Goal: Contribute content: Contribute content

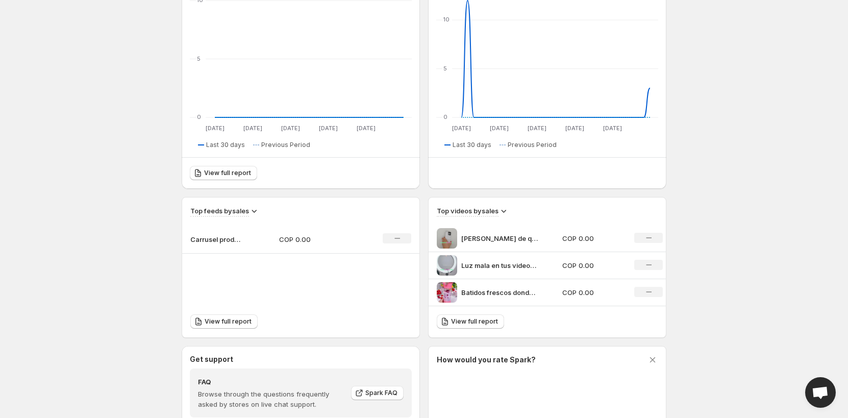
scroll to position [255, 0]
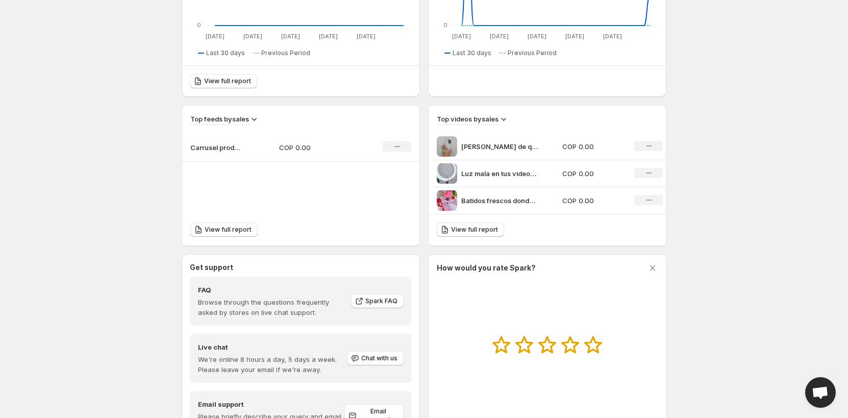
click at [582, 205] on p "COP 0.00" at bounding box center [592, 200] width 60 height 10
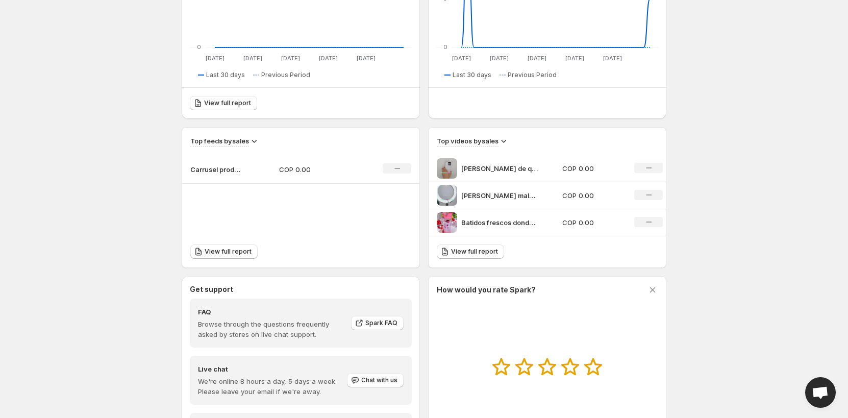
scroll to position [310, 0]
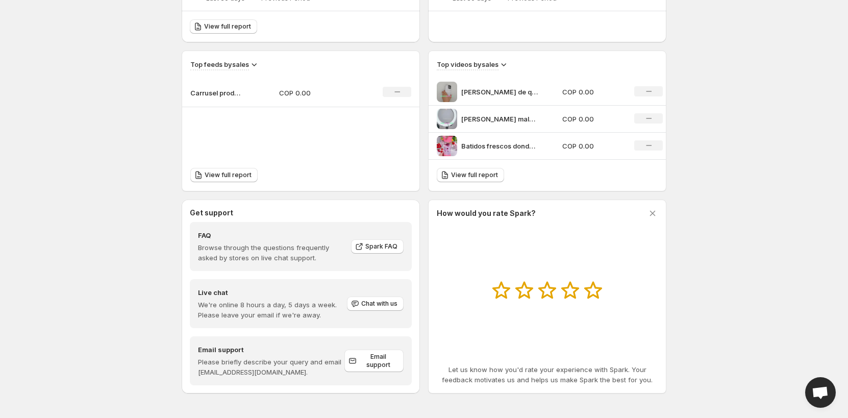
click at [516, 111] on div "[PERSON_NAME] mala en tus videos Nunca ms Este aro de [PERSON_NAME] de 26 cm co…" at bounding box center [496, 119] width 119 height 20
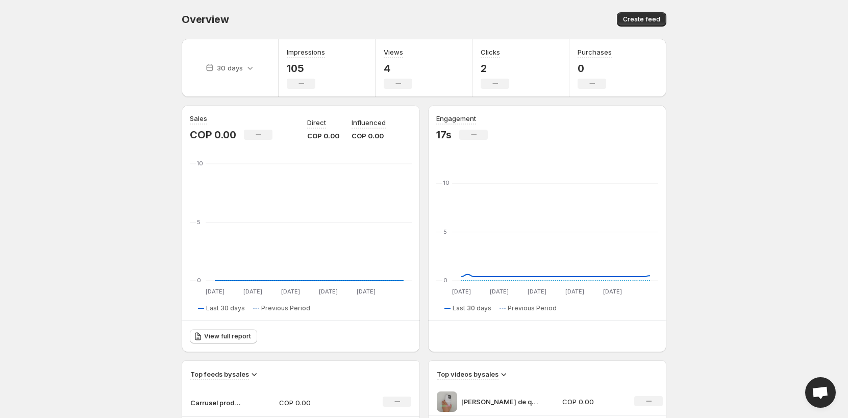
scroll to position [310, 0]
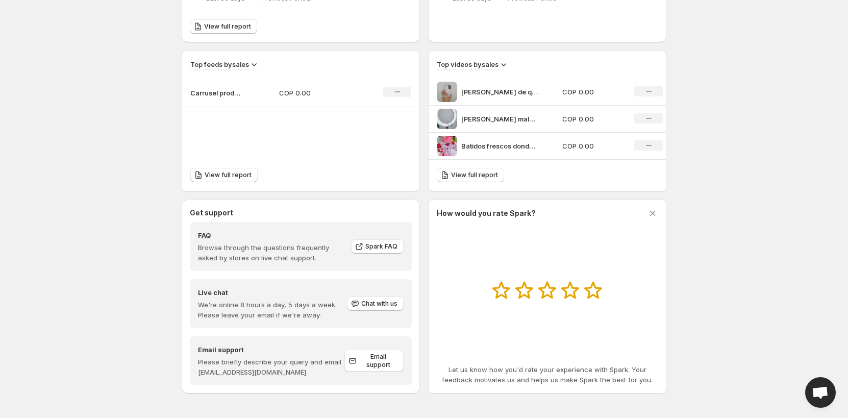
click at [508, 145] on p "Batidos frescos donde quieras y cuando quieras Nuestra termo licuadora porttil …" at bounding box center [499, 146] width 77 height 10
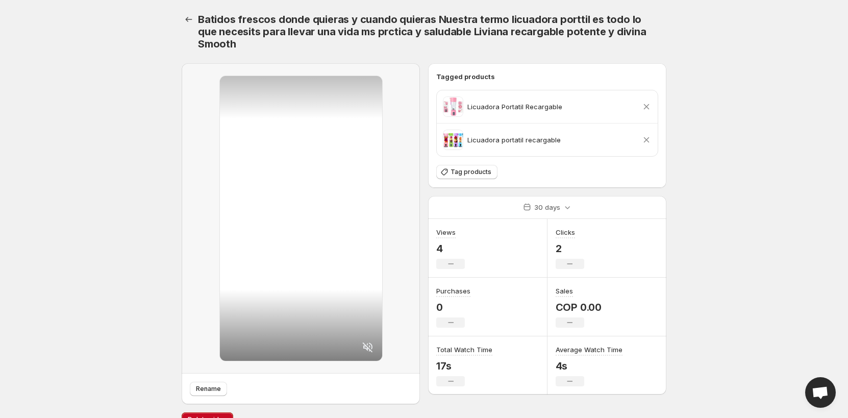
click at [648, 138] on icon at bounding box center [647, 140] width 6 height 6
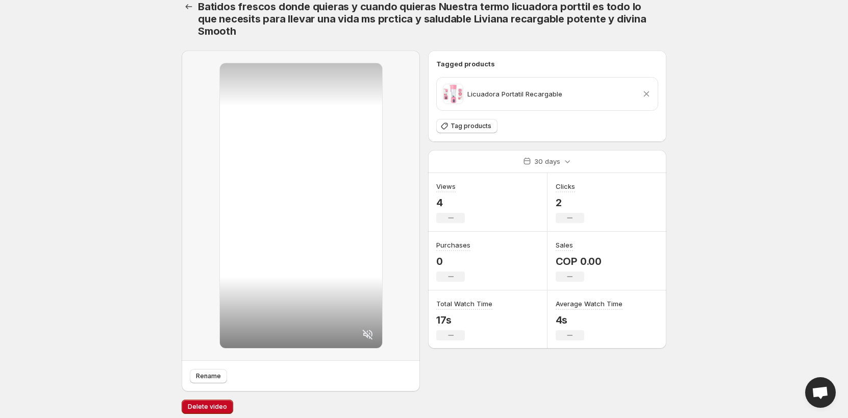
scroll to position [19, 0]
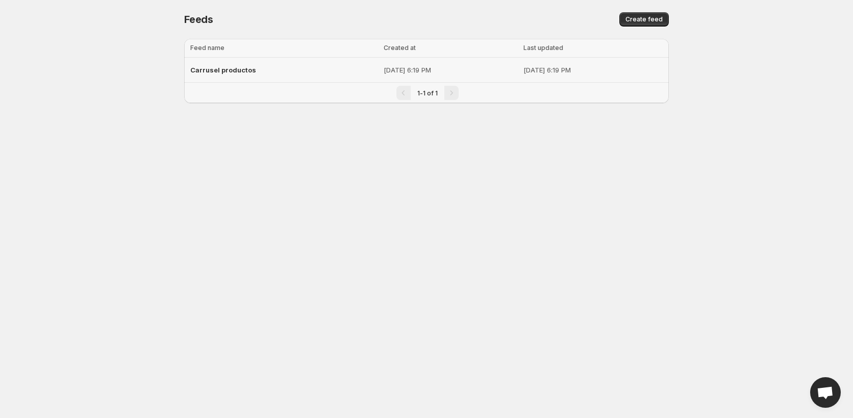
click at [250, 69] on span "Carrusel productos" at bounding box center [223, 70] width 66 height 8
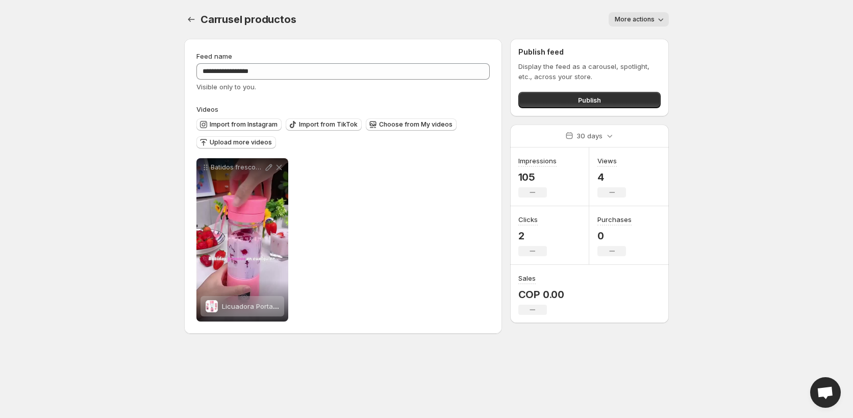
click at [676, 10] on div "**********" at bounding box center [426, 173] width 509 height 346
click at [660, 13] on button "More actions" at bounding box center [639, 19] width 60 height 14
click at [630, 36] on span "Delete" at bounding box center [627, 41] width 20 height 10
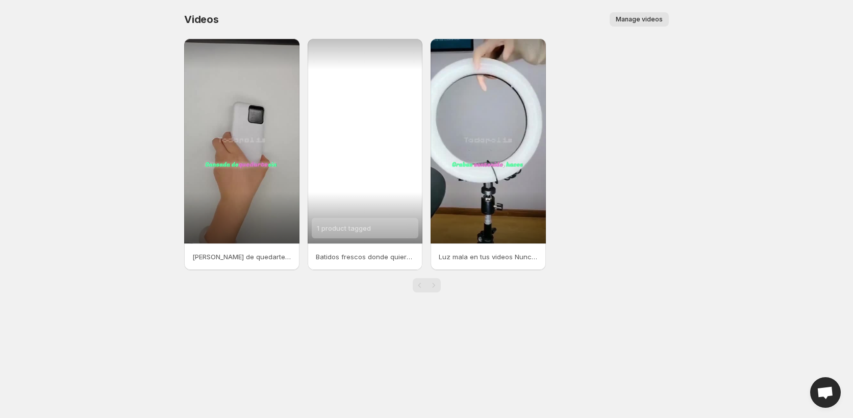
click at [379, 136] on div "1 product tagged" at bounding box center [365, 141] width 115 height 205
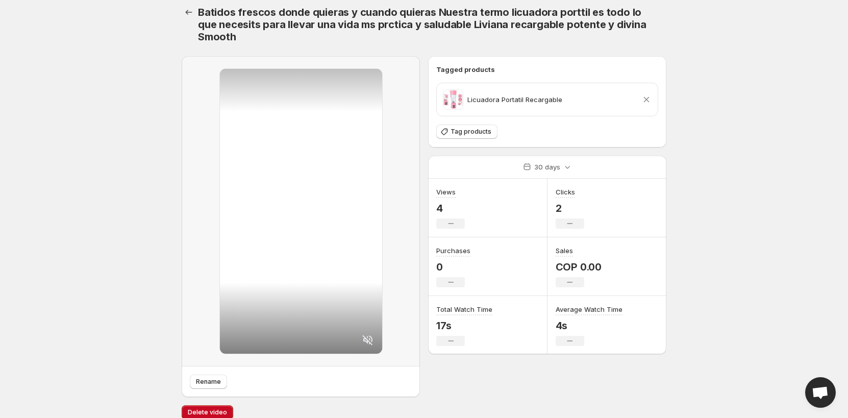
scroll to position [19, 0]
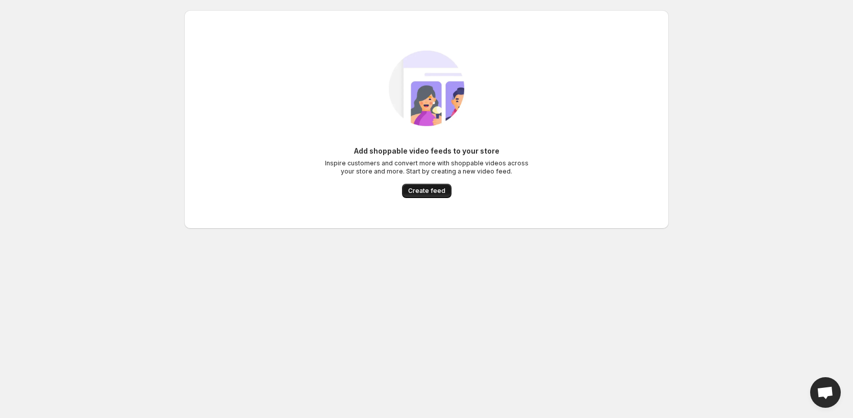
click at [437, 189] on span "Create feed" at bounding box center [426, 191] width 37 height 8
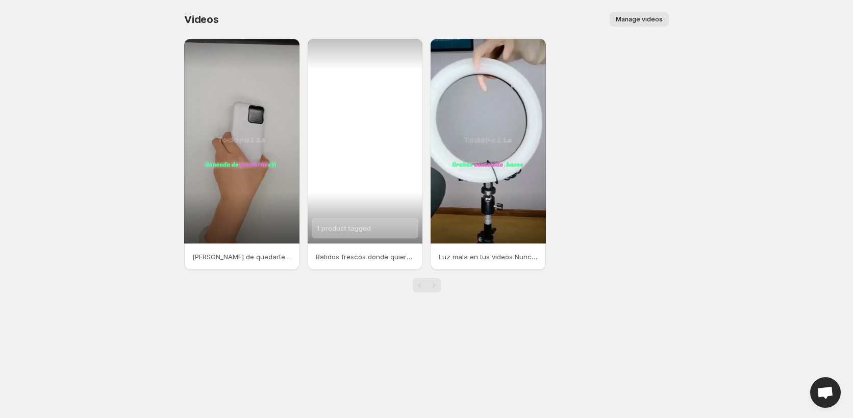
click at [364, 188] on div "1 product tagged" at bounding box center [365, 141] width 115 height 205
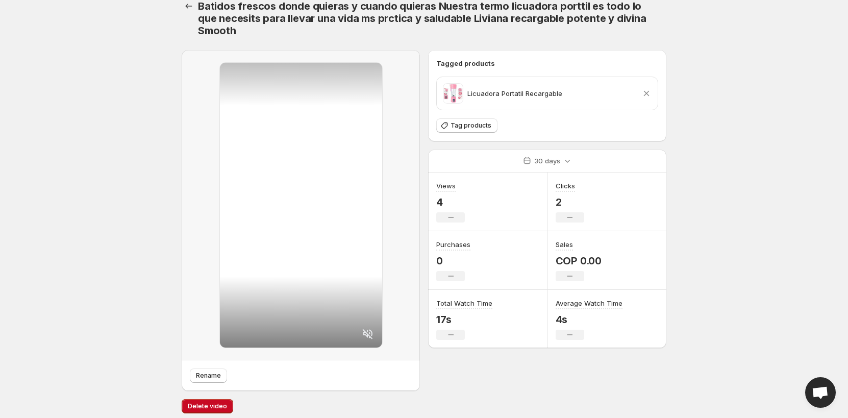
scroll to position [19, 0]
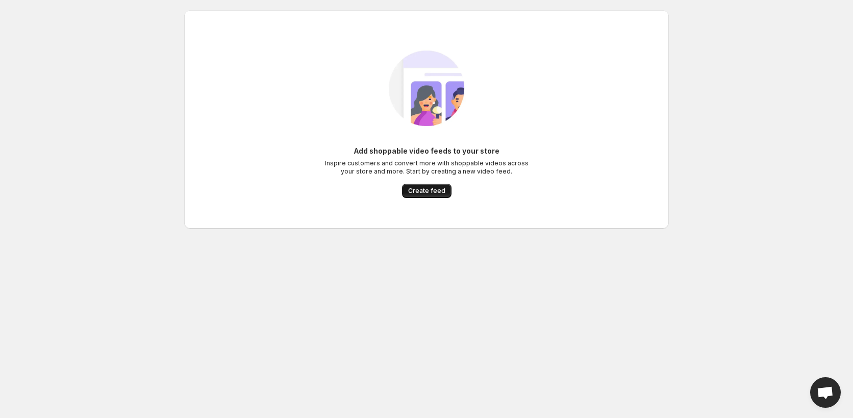
click at [419, 189] on span "Create feed" at bounding box center [426, 191] width 37 height 8
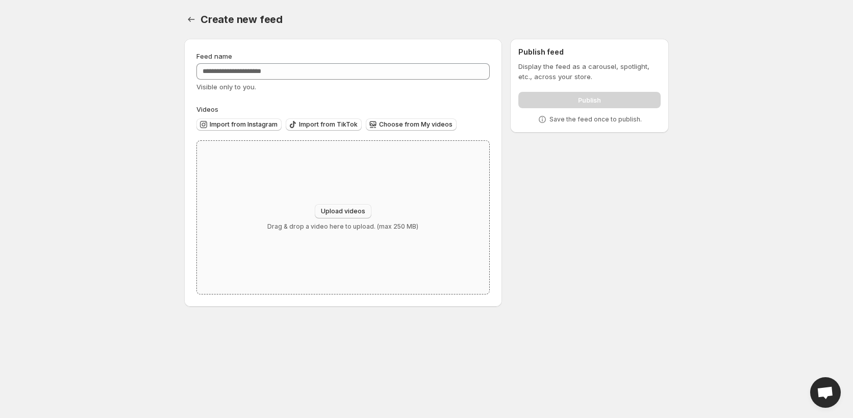
click at [351, 210] on span "Upload videos" at bounding box center [343, 211] width 44 height 8
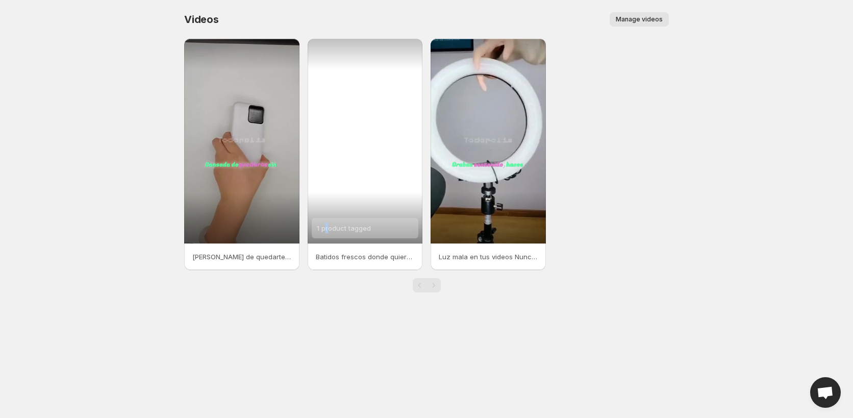
click at [327, 128] on div "1 product tagged" at bounding box center [365, 141] width 115 height 205
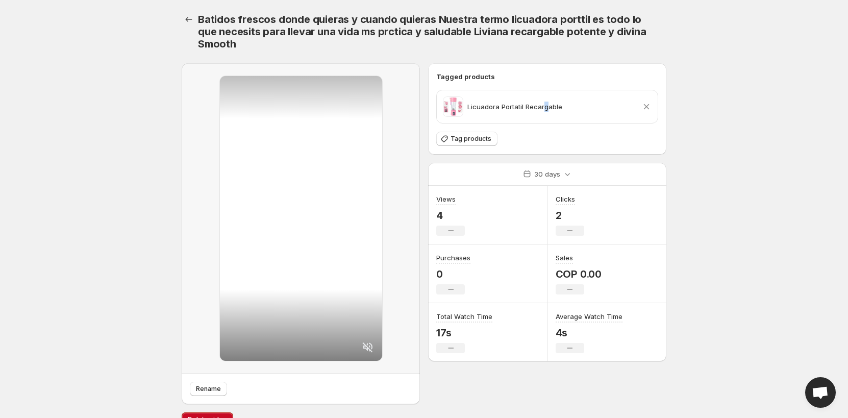
click at [545, 112] on div "Licuadora Portatil Recargable" at bounding box center [502, 106] width 119 height 20
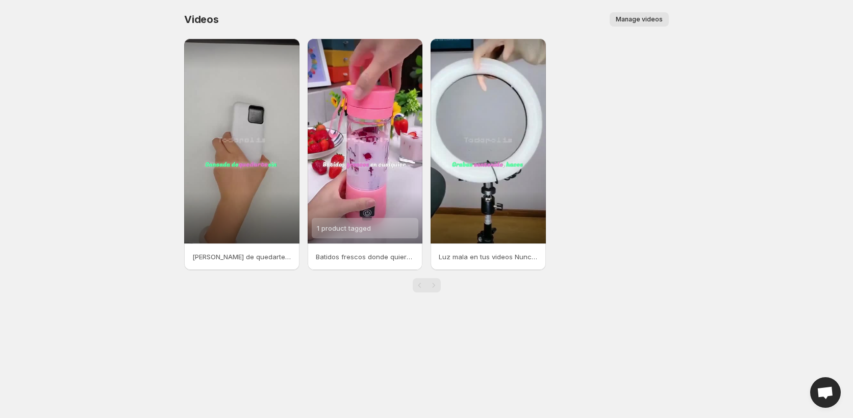
click at [630, 17] on span "Manage videos" at bounding box center [639, 19] width 47 height 8
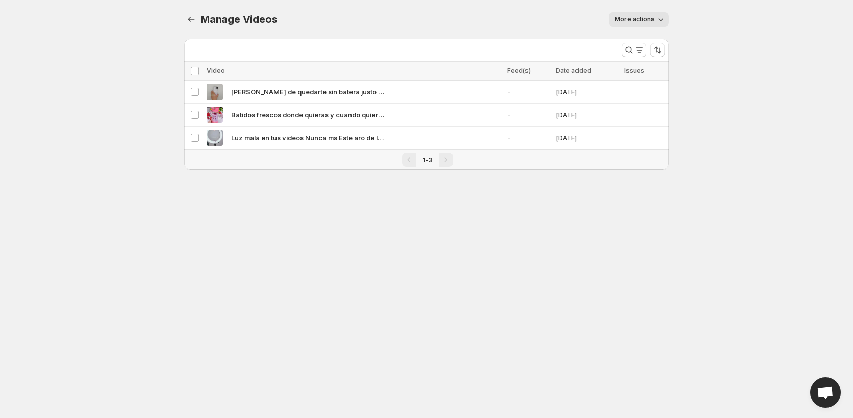
click at [509, 228] on body "Home Feeds Videos Subscription Settings Manage Videos. This page is ready Manag…" at bounding box center [426, 209] width 853 height 418
click at [508, 90] on span "-" at bounding box center [528, 92] width 42 height 10
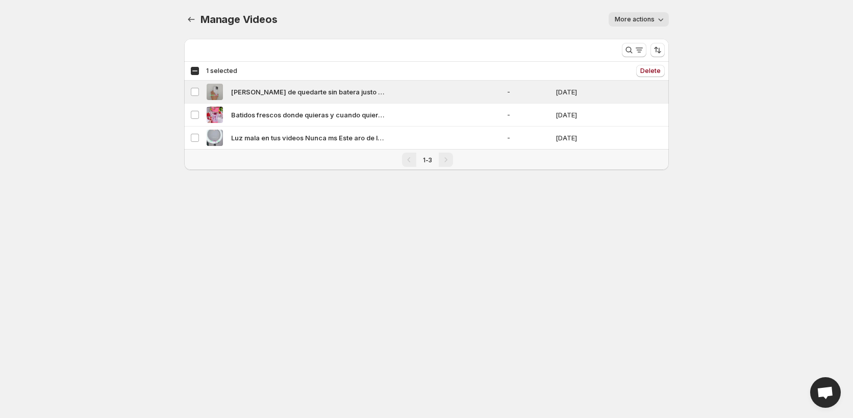
click at [662, 26] on button "More actions" at bounding box center [639, 19] width 60 height 14
click at [467, 220] on body "Home Feeds Videos Subscription Settings Manage Videos. This page is ready Manag…" at bounding box center [426, 209] width 853 height 418
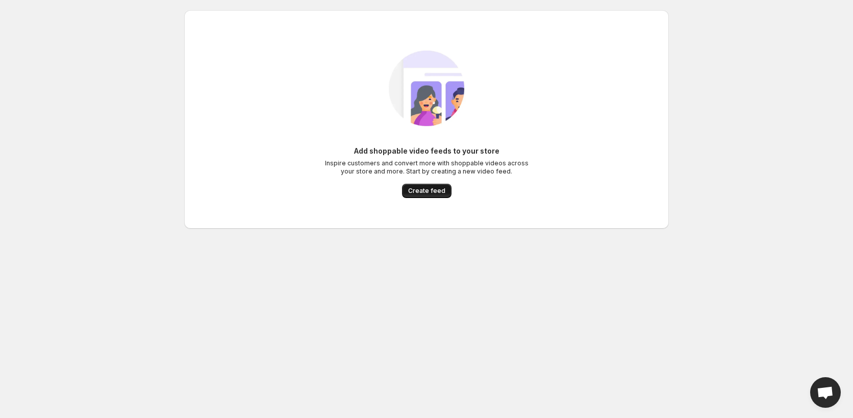
click at [432, 191] on span "Create feed" at bounding box center [426, 191] width 37 height 8
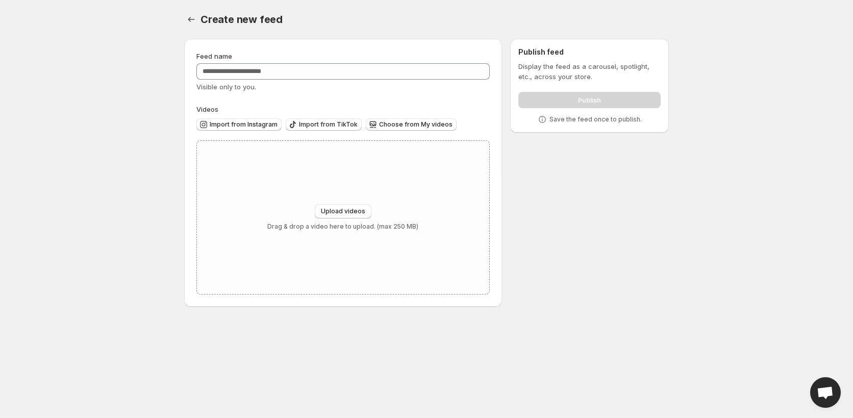
click at [407, 117] on div "Import from Instagram Import from TikTok Choose from My videos" at bounding box center [341, 123] width 298 height 18
click at [408, 124] on span "Choose from My videos" at bounding box center [415, 124] width 73 height 8
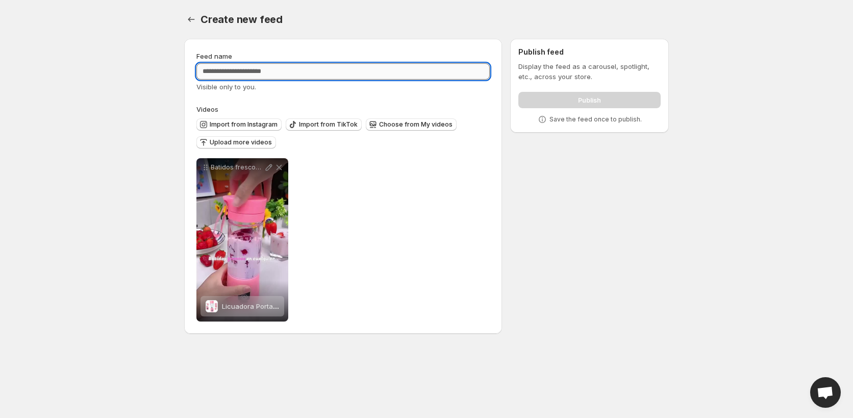
click at [336, 75] on input "Feed name" at bounding box center [342, 71] width 293 height 16
type input "**********"
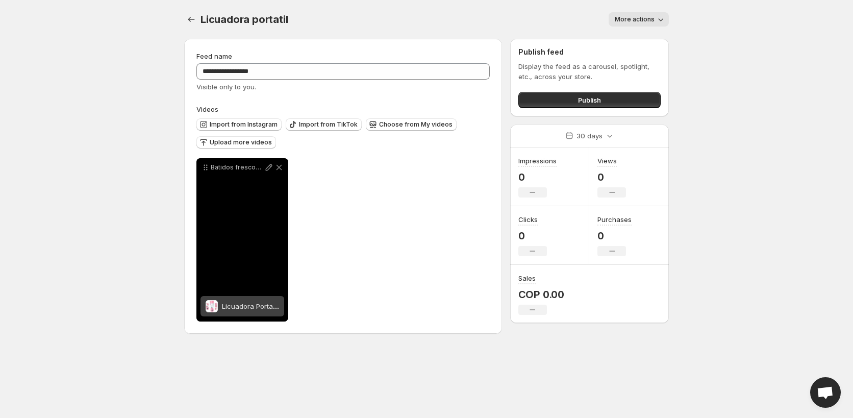
click at [254, 191] on div "Batidos frescos donde quieras y cuando quieras Nuestra termo licuadora porttil …" at bounding box center [242, 239] width 92 height 163
click at [259, 225] on div "Batidos frescos donde quieras y cuando quieras Nuestra termo licuadora porttil …" at bounding box center [242, 239] width 92 height 163
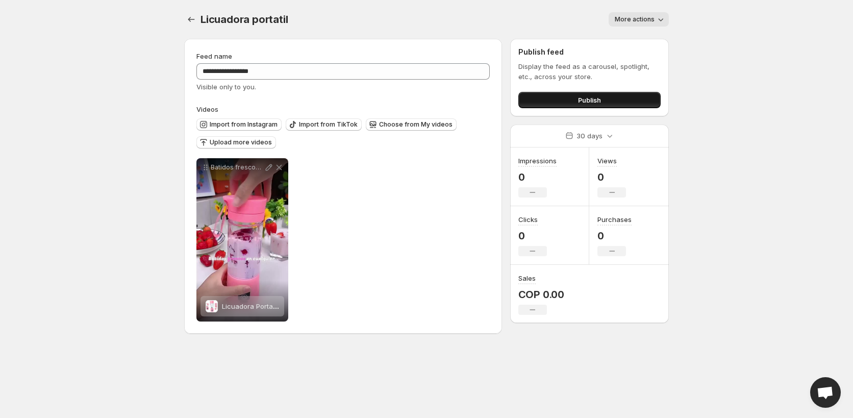
click at [613, 95] on button "Publish" at bounding box center [590, 100] width 142 height 16
click at [649, 4] on div "Licuadora portatil. This page is ready Licuadora portatil More actions More act…" at bounding box center [426, 19] width 485 height 39
click at [657, 18] on icon "button" at bounding box center [661, 19] width 10 height 10
click at [116, 15] on body "**********" at bounding box center [426, 209] width 853 height 418
